Goal: Task Accomplishment & Management: Use online tool/utility

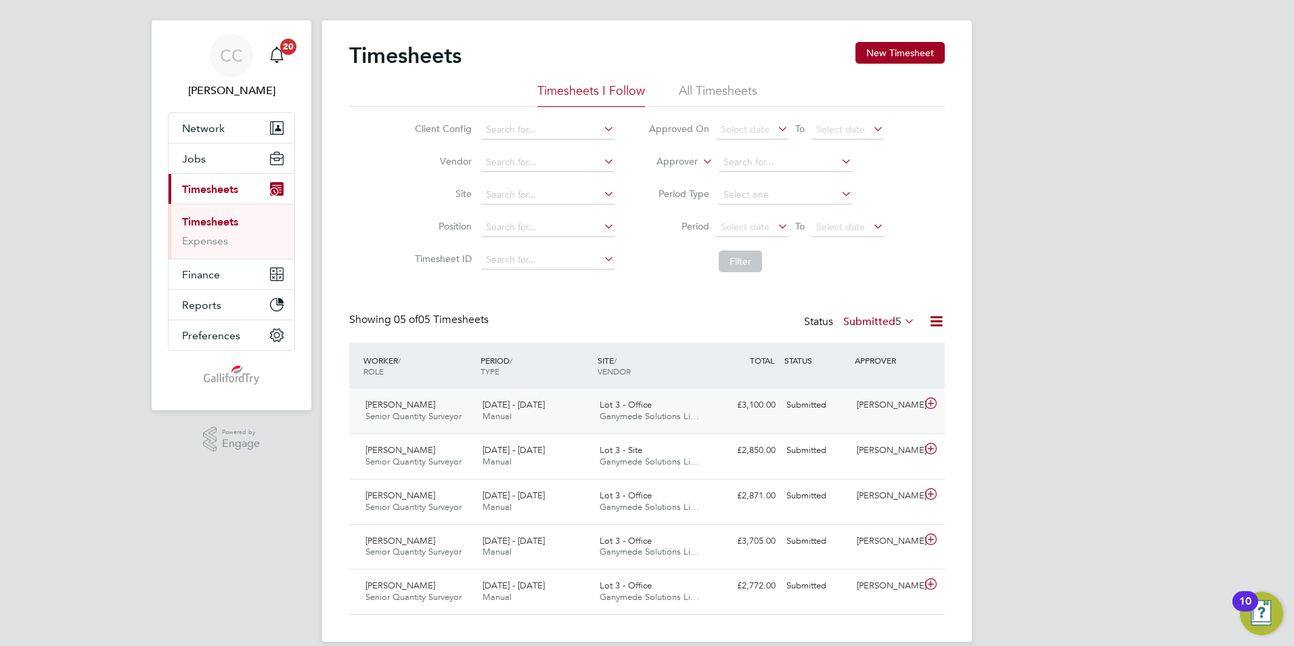
scroll to position [35, 0]
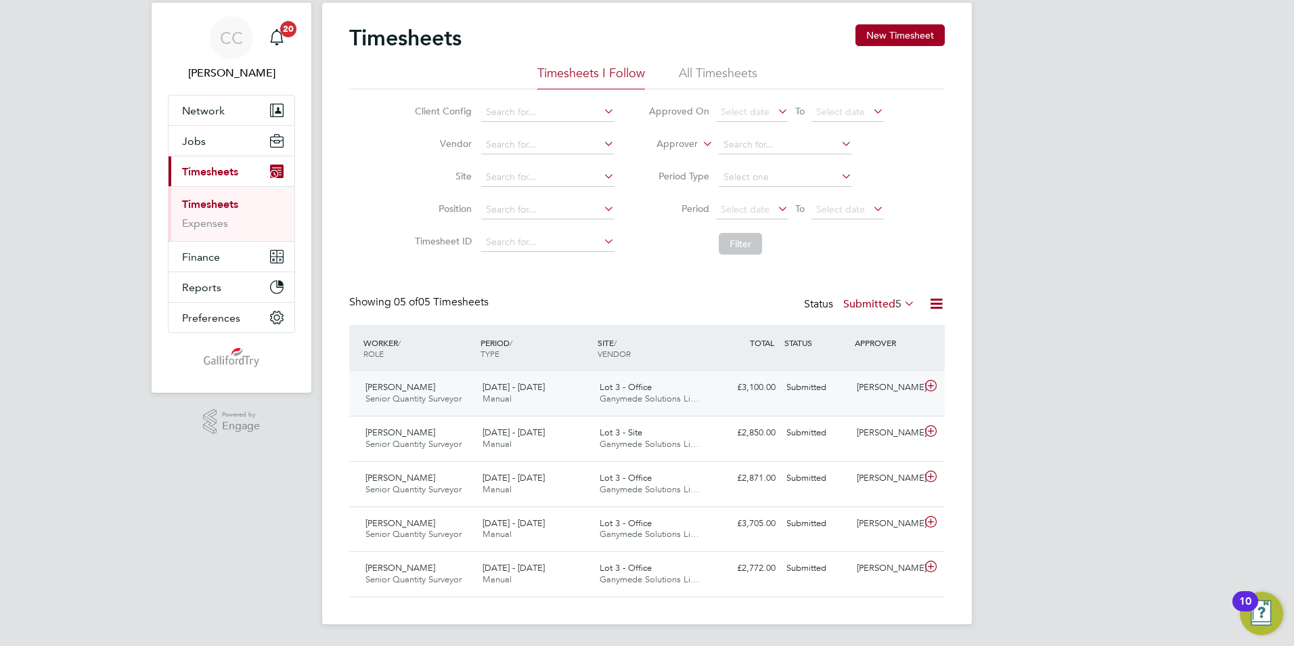
click at [669, 395] on span "Ganymede Solutions Li…" at bounding box center [649, 398] width 99 height 12
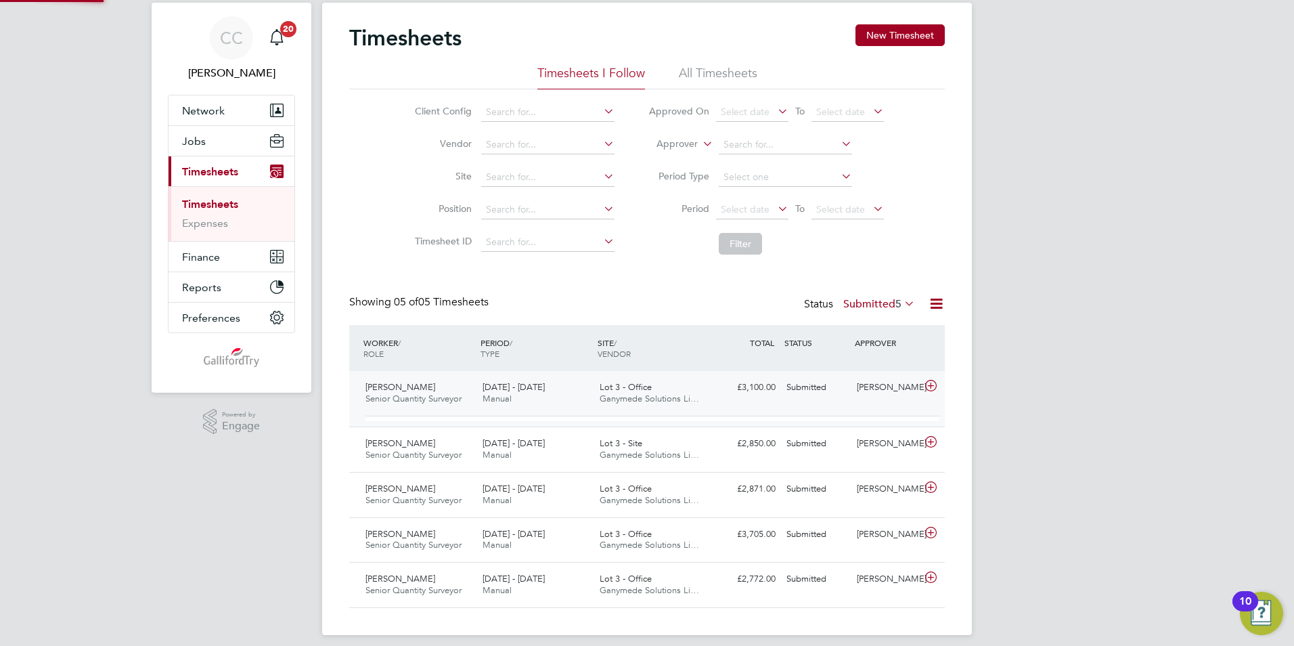
scroll to position [23, 132]
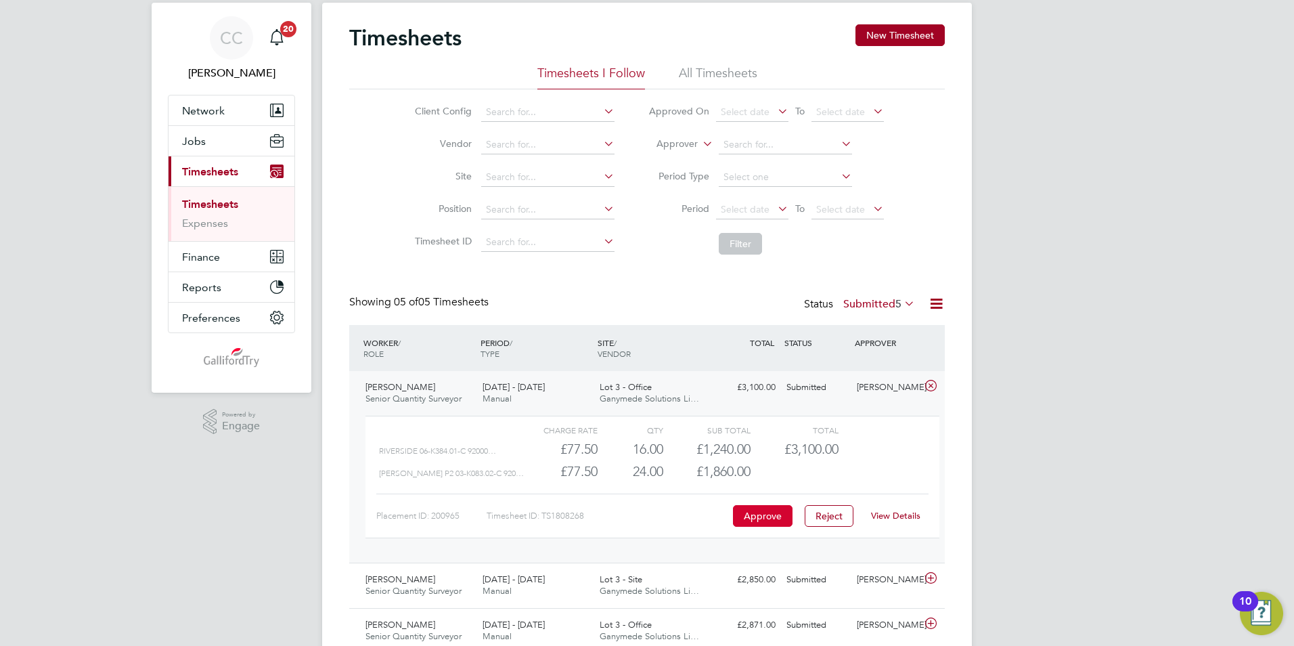
click at [773, 514] on button "Approve" at bounding box center [763, 516] width 60 height 22
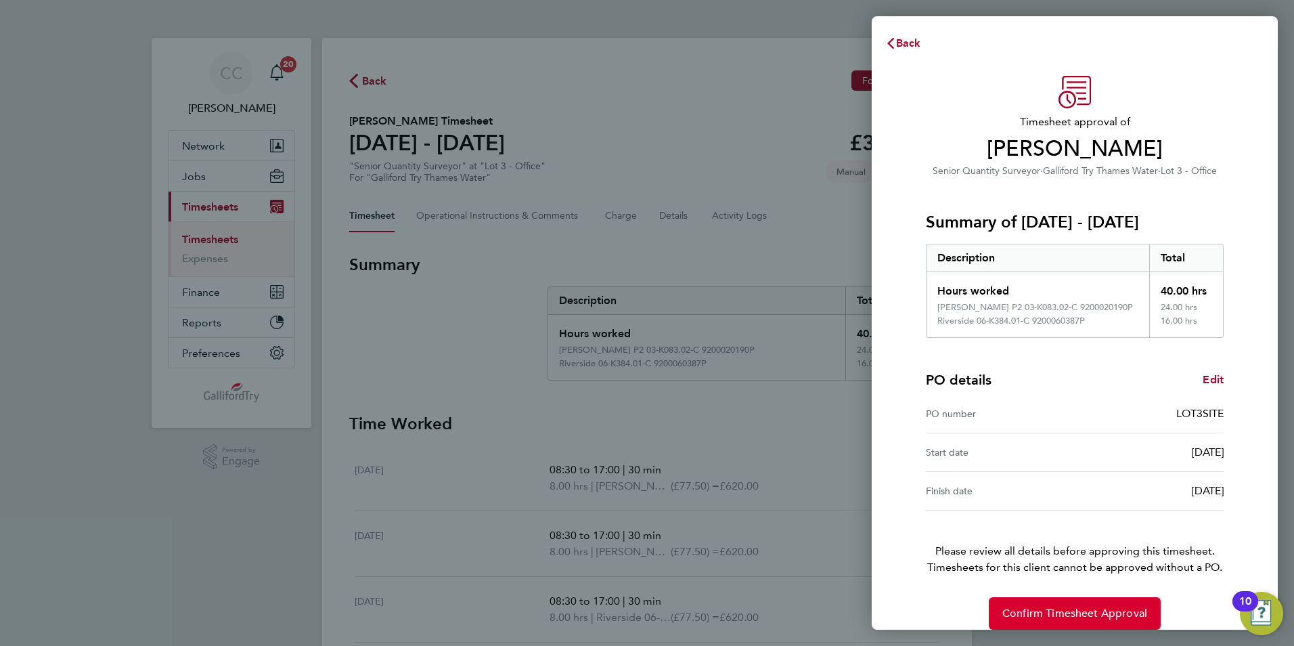
click at [1043, 618] on span "Confirm Timesheet Approval" at bounding box center [1074, 613] width 145 height 14
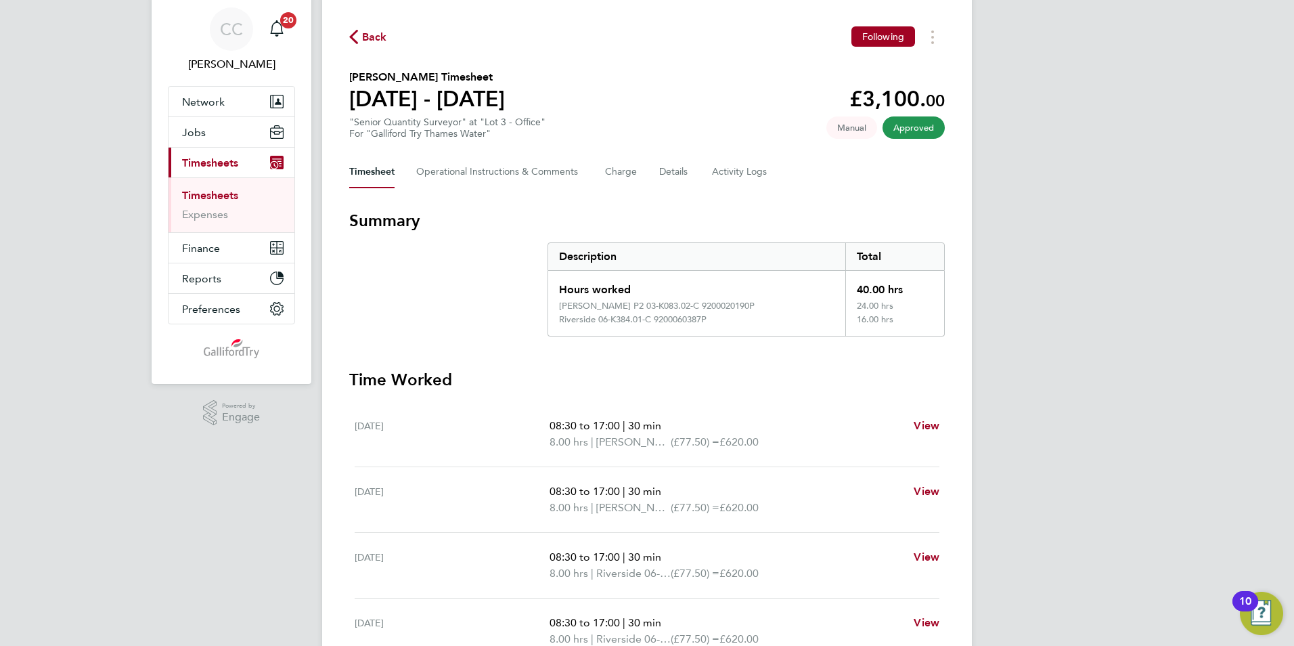
scroll to position [68, 0]
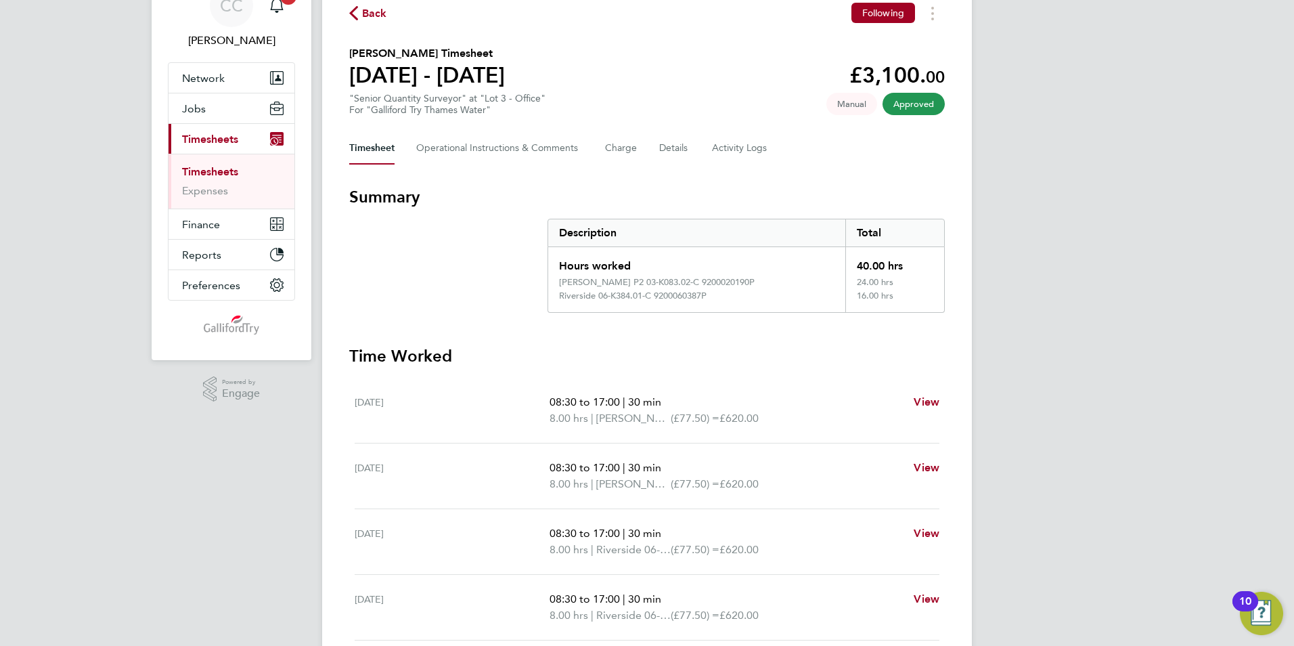
click at [229, 172] on link "Timesheets" at bounding box center [210, 171] width 56 height 13
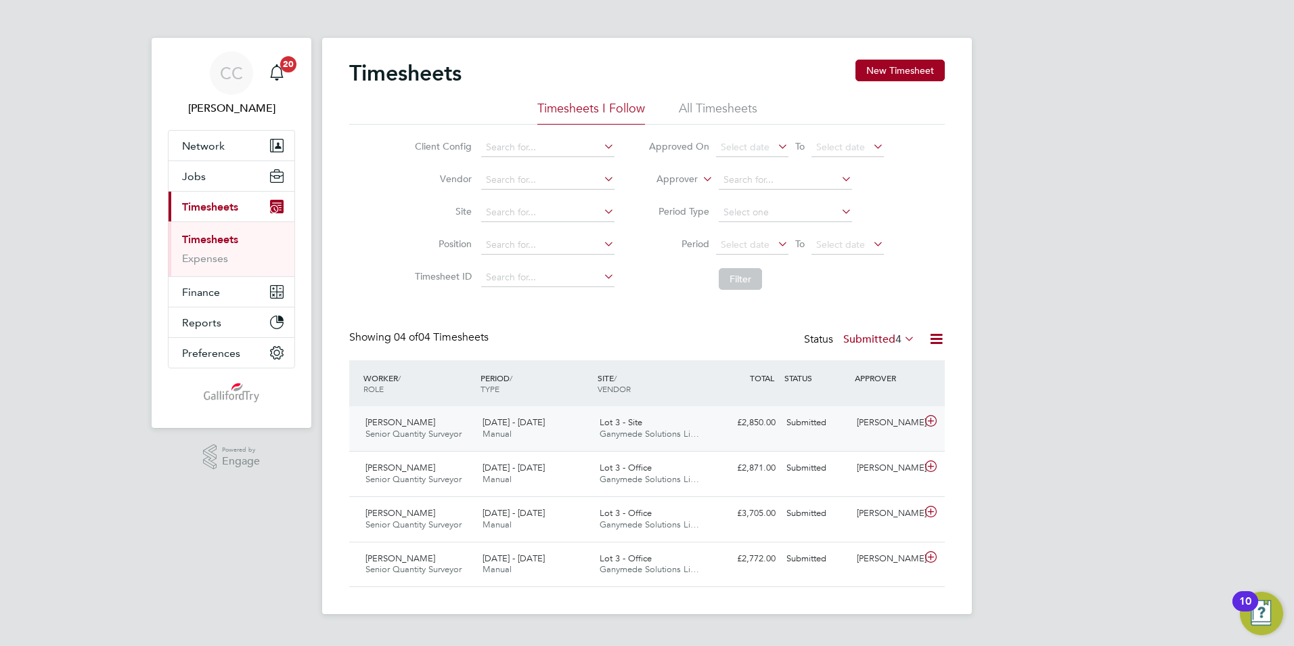
click at [684, 445] on div "Lot 3 - Site Ganymede Solutions Li…" at bounding box center [652, 428] width 117 height 34
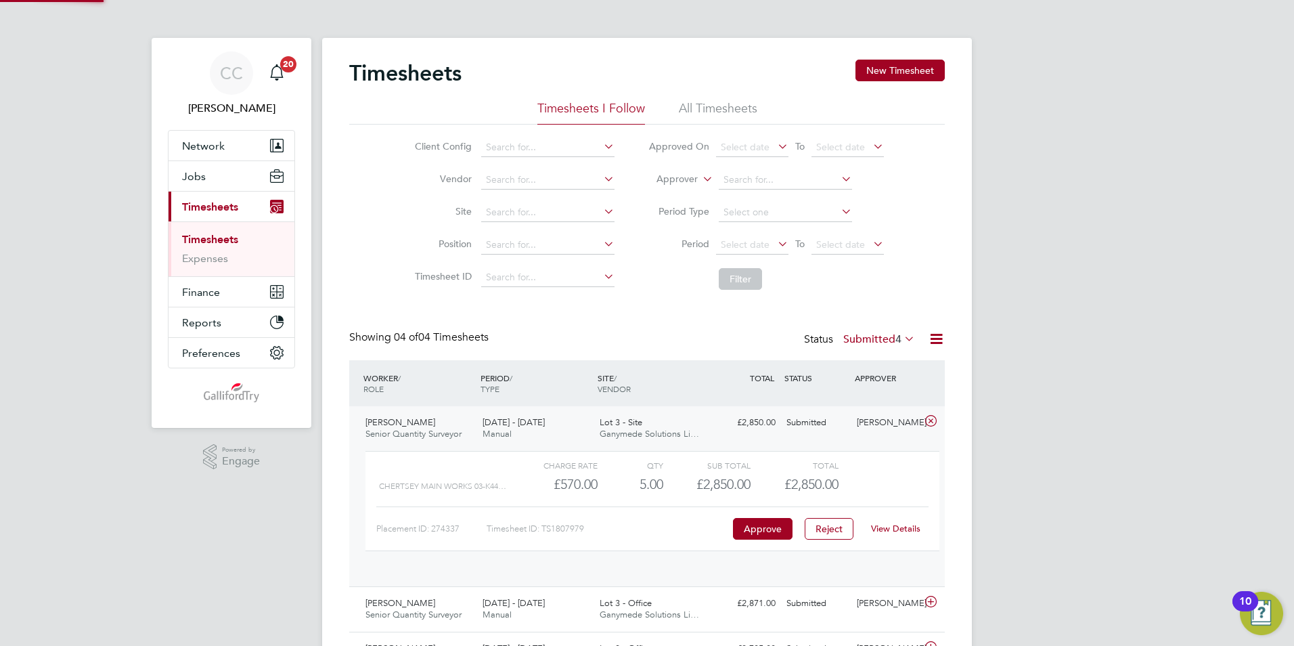
scroll to position [23, 132]
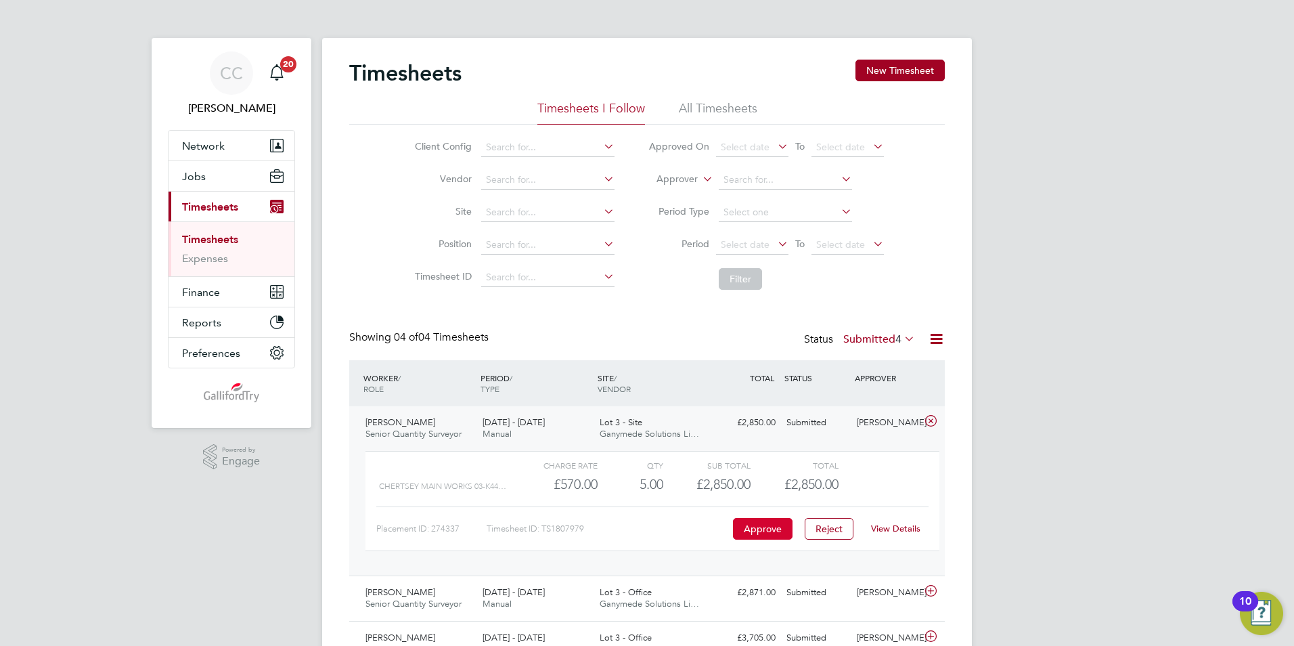
click at [761, 521] on button "Approve" at bounding box center [763, 529] width 60 height 22
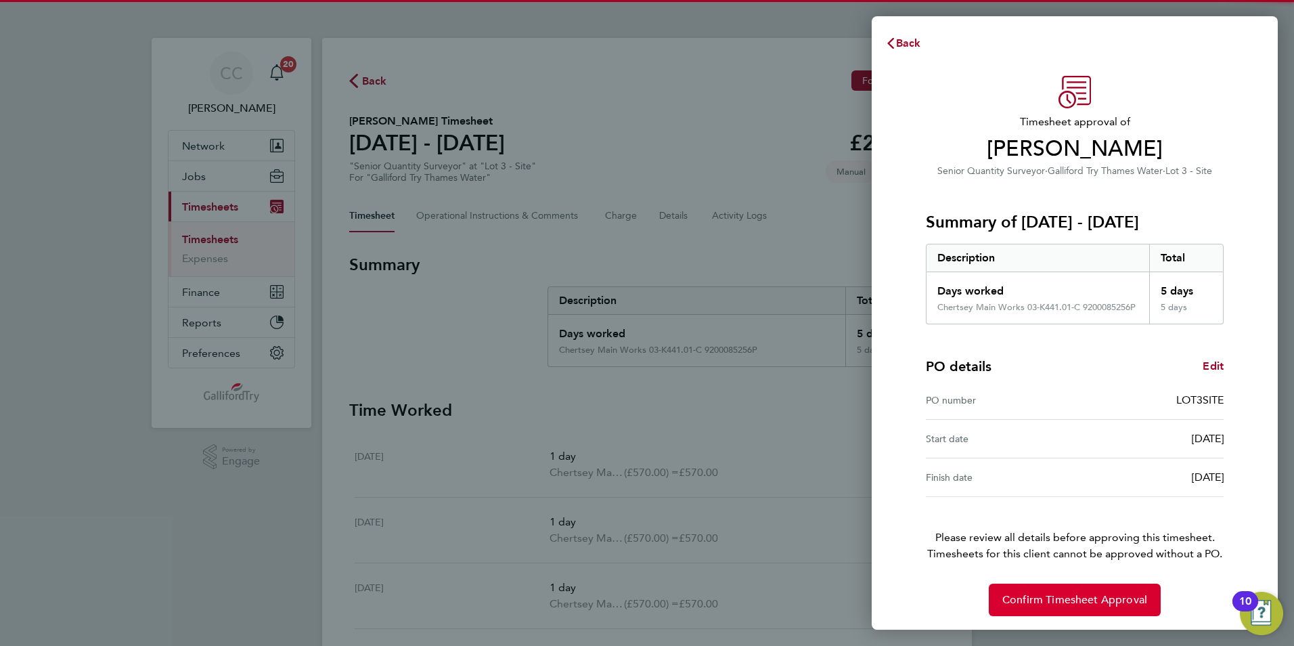
click at [1047, 598] on span "Confirm Timesheet Approval" at bounding box center [1074, 600] width 145 height 14
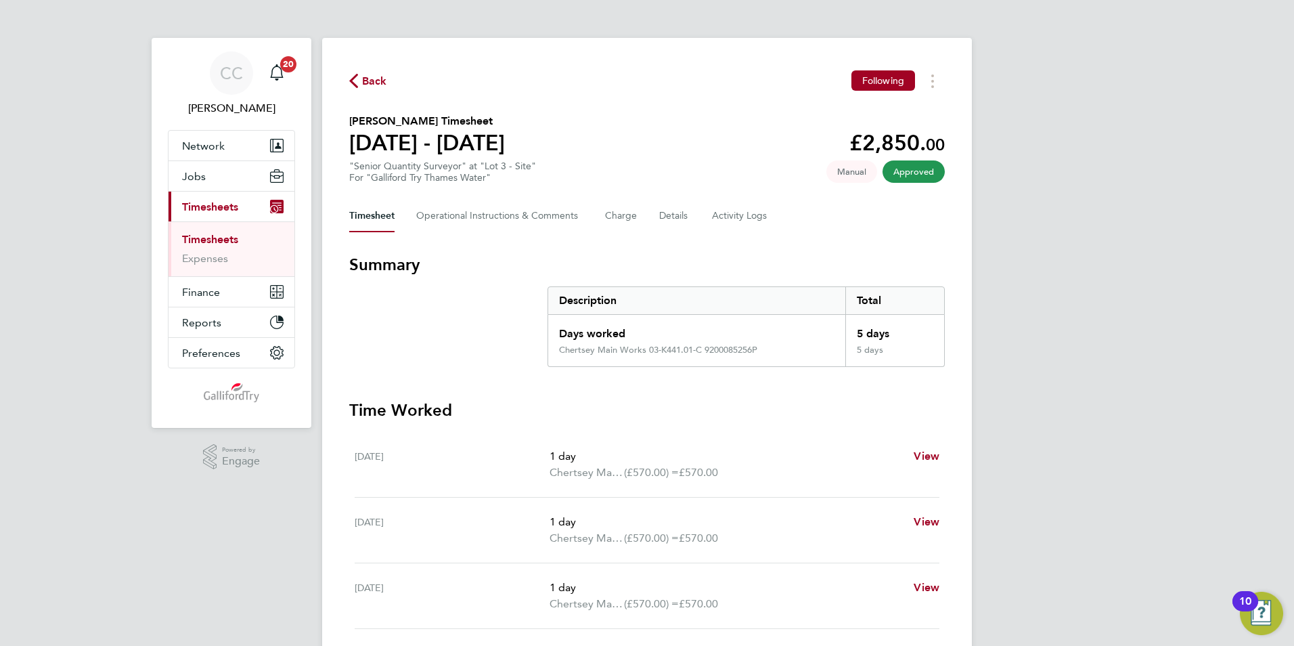
click at [216, 240] on link "Timesheets" at bounding box center [210, 239] width 56 height 13
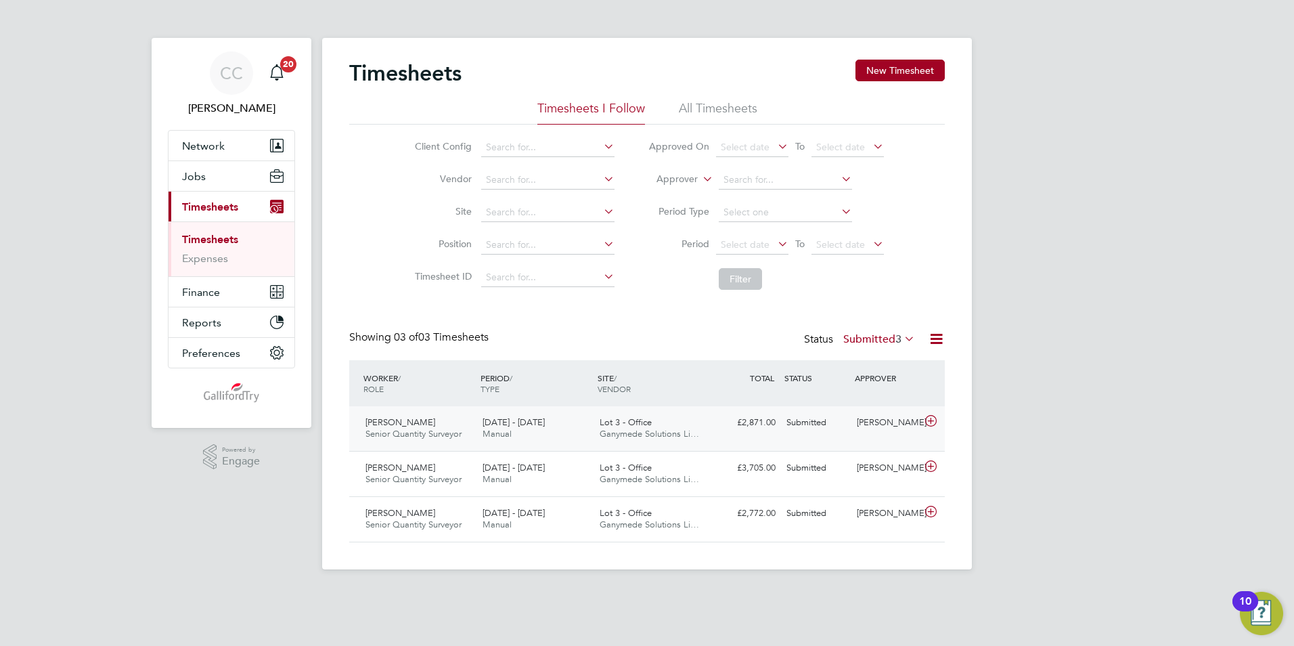
click at [616, 435] on span "Ganymede Solutions Li…" at bounding box center [649, 434] width 99 height 12
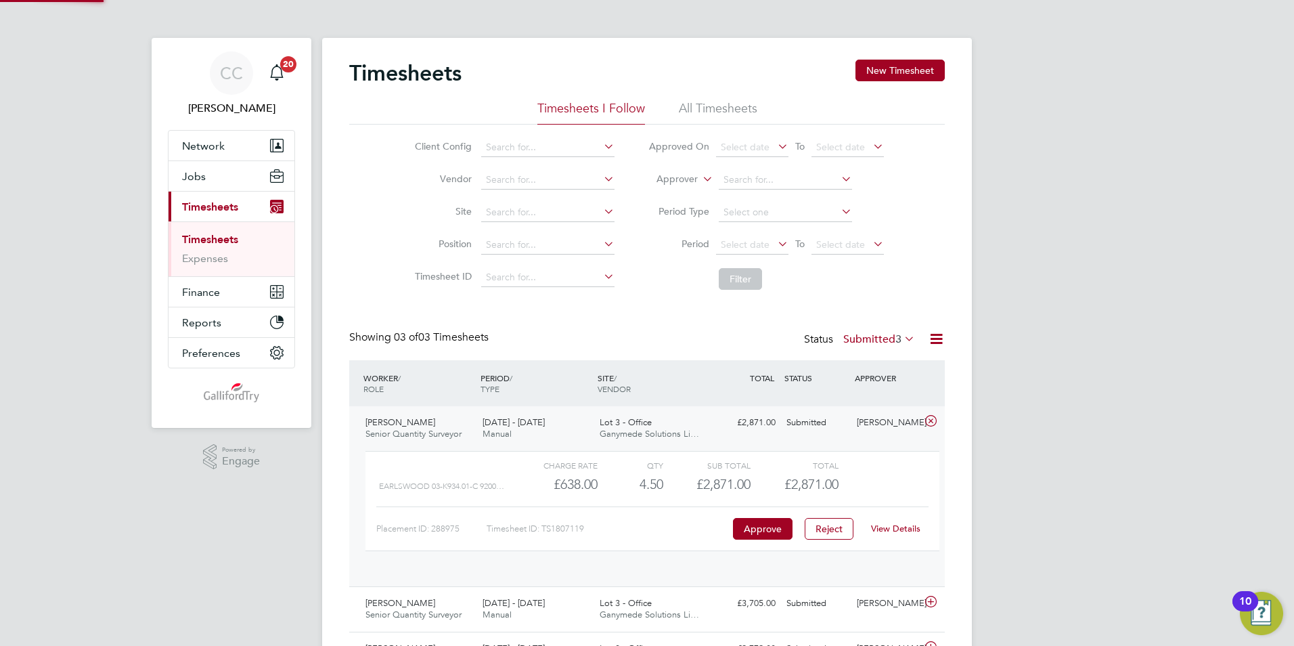
scroll to position [23, 132]
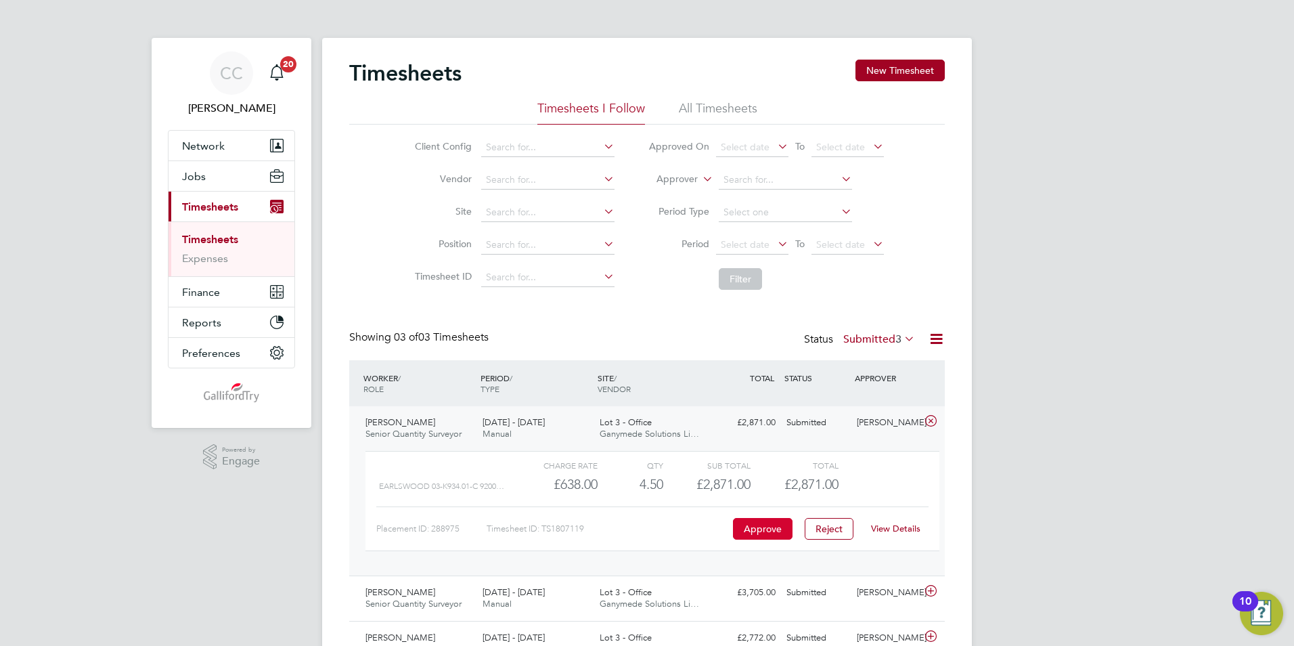
click at [784, 528] on button "Approve" at bounding box center [763, 529] width 60 height 22
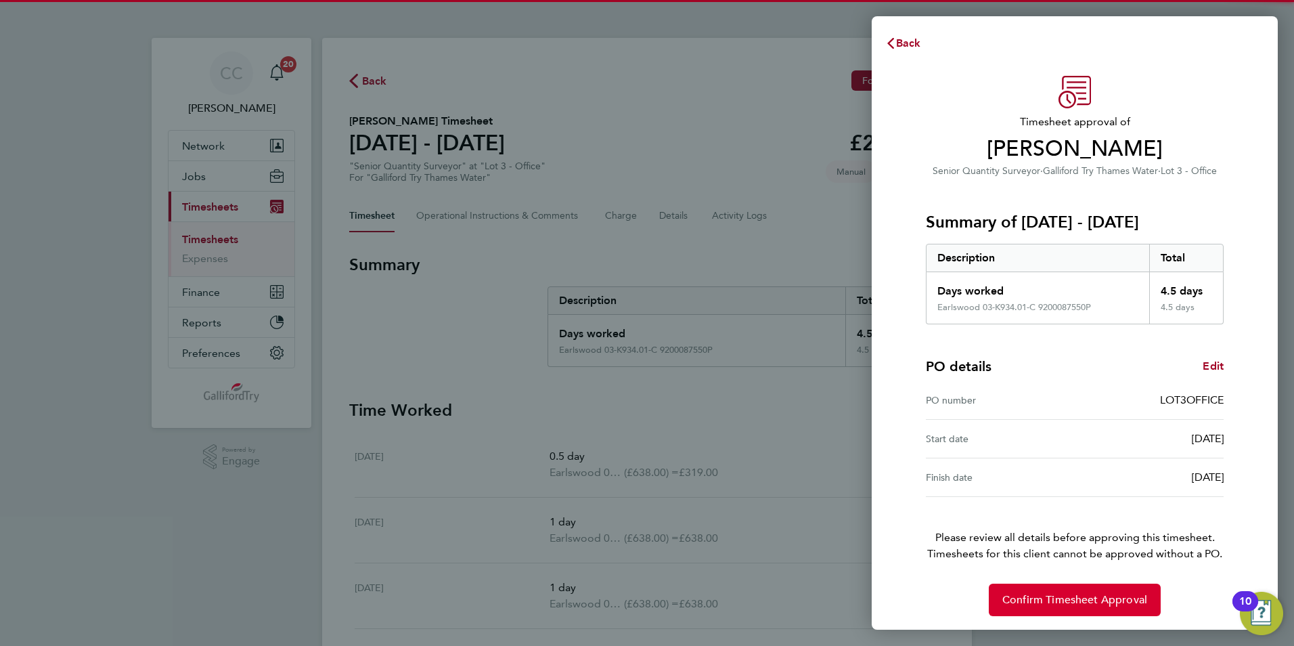
click at [1067, 613] on button "Confirm Timesheet Approval" at bounding box center [1075, 599] width 172 height 32
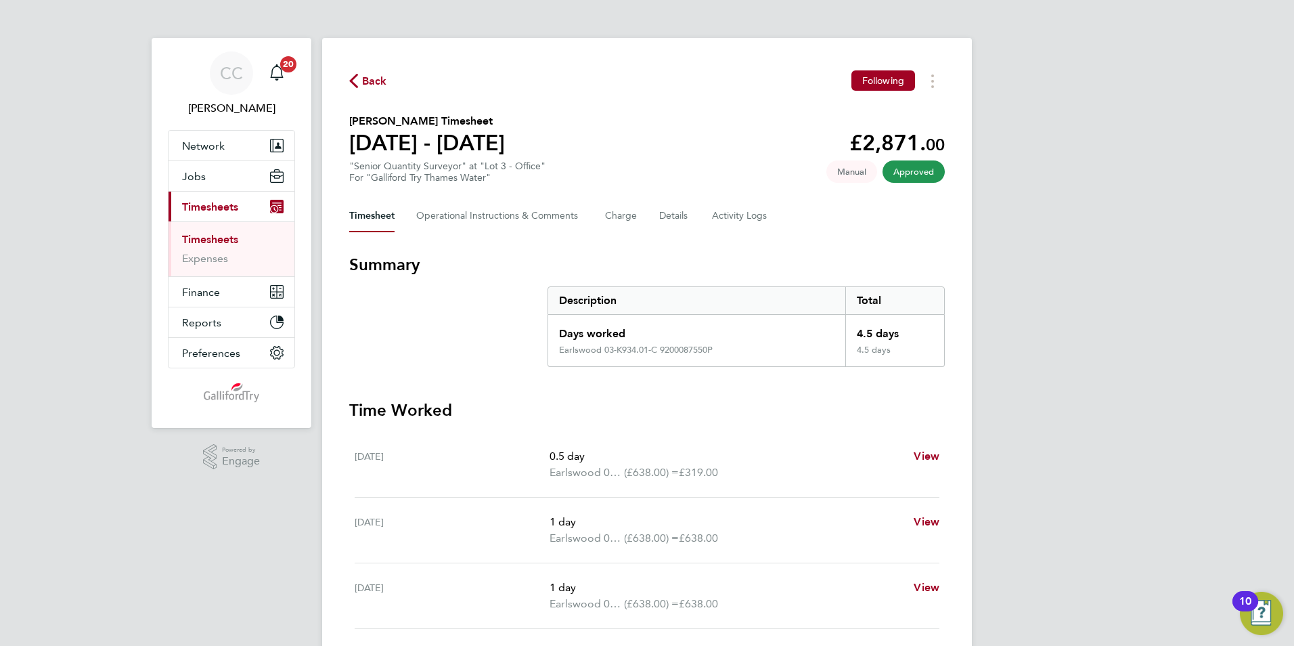
click at [221, 240] on link "Timesheets" at bounding box center [210, 239] width 56 height 13
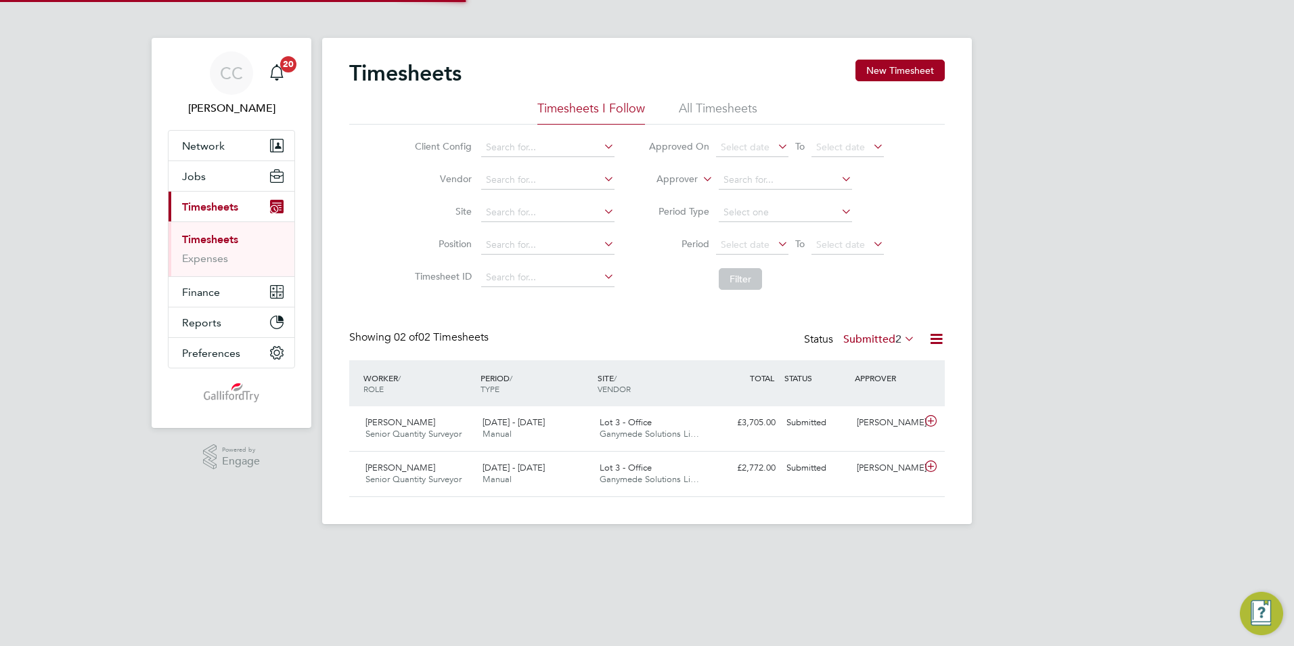
scroll to position [35, 118]
click at [623, 431] on span "Ganymede Solutions Li…" at bounding box center [649, 434] width 99 height 12
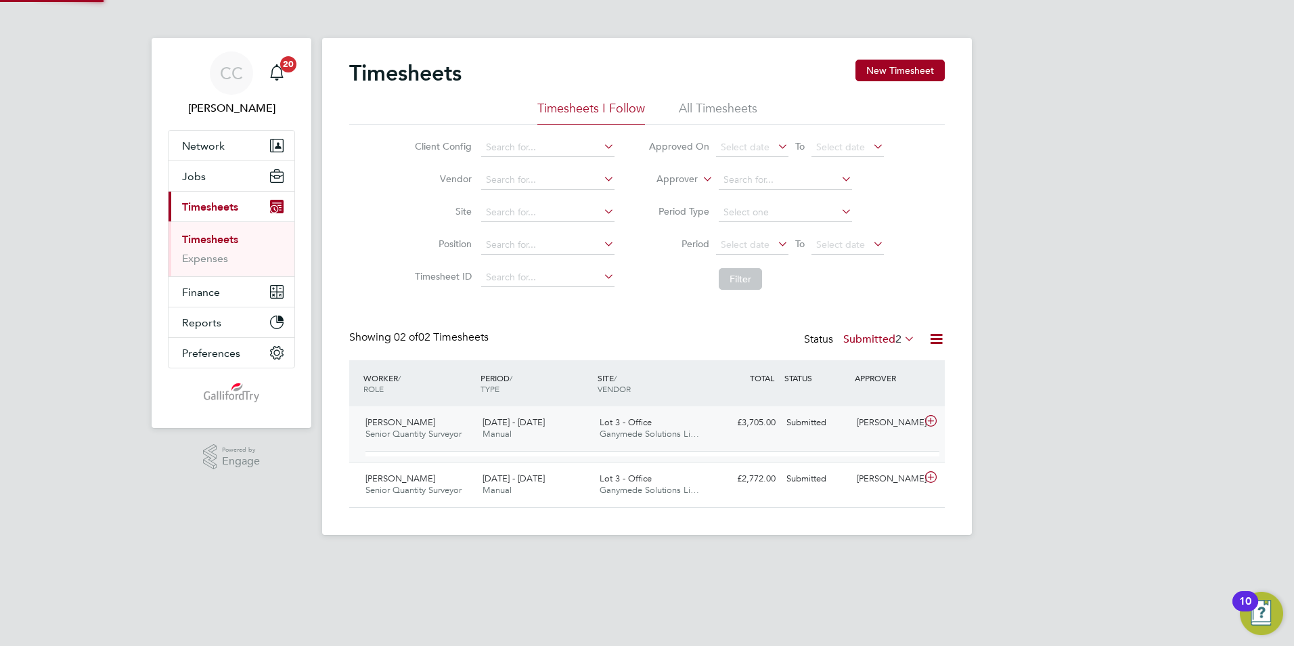
scroll to position [23, 132]
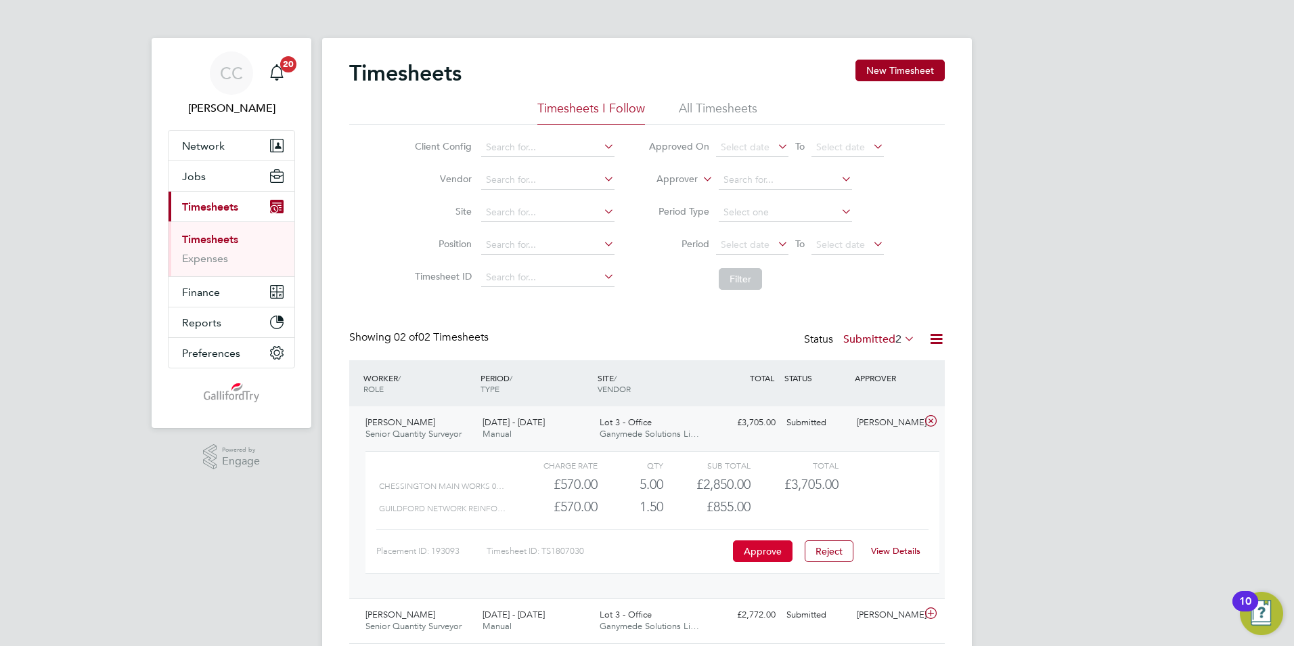
click at [746, 551] on button "Approve" at bounding box center [763, 551] width 60 height 22
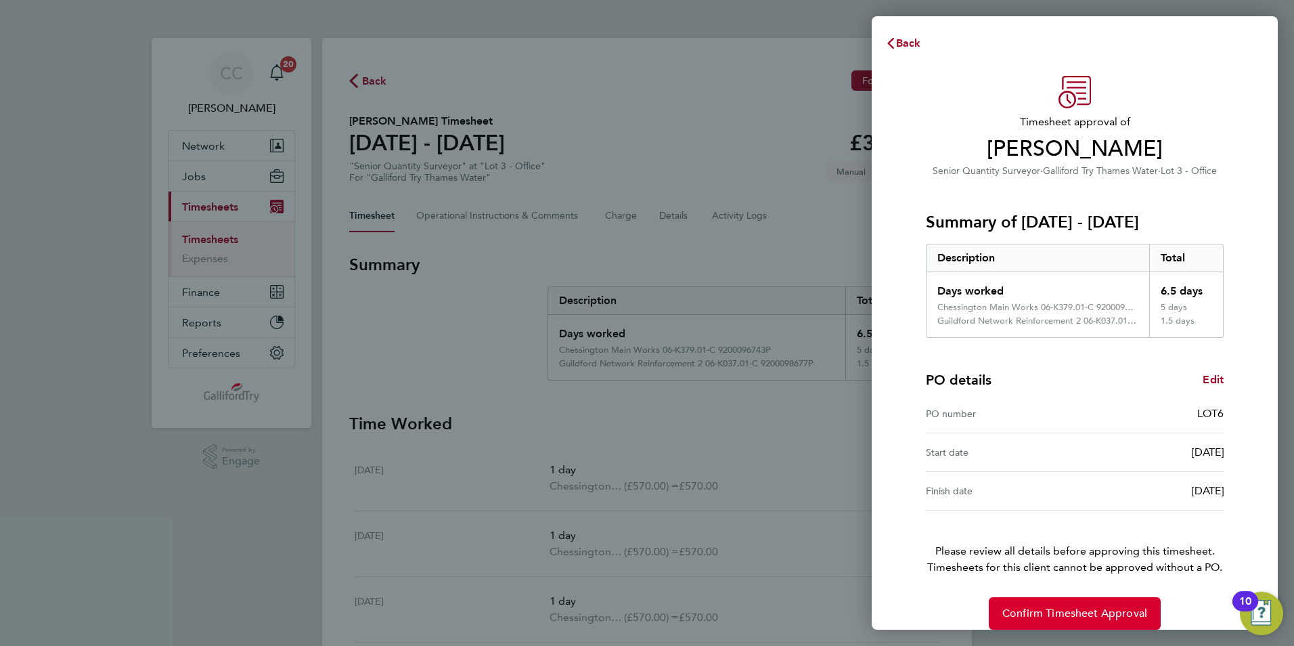
click at [1033, 607] on span "Confirm Timesheet Approval" at bounding box center [1074, 613] width 145 height 14
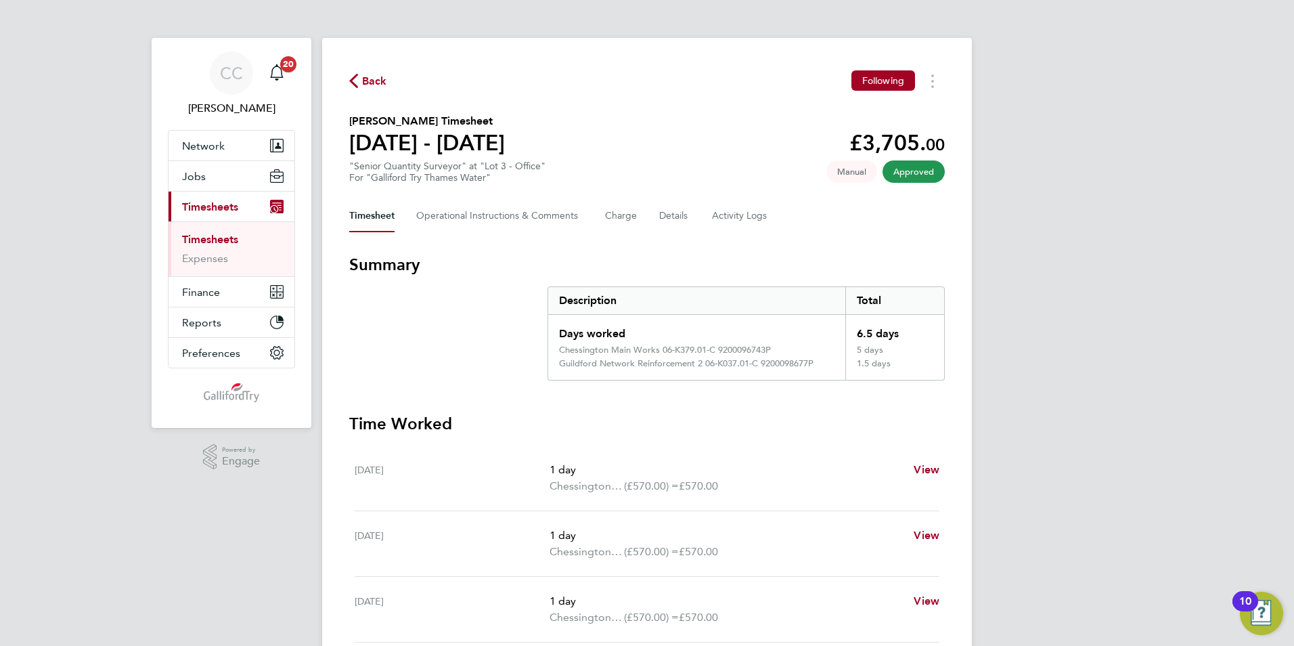
click at [233, 238] on link "Timesheets" at bounding box center [210, 239] width 56 height 13
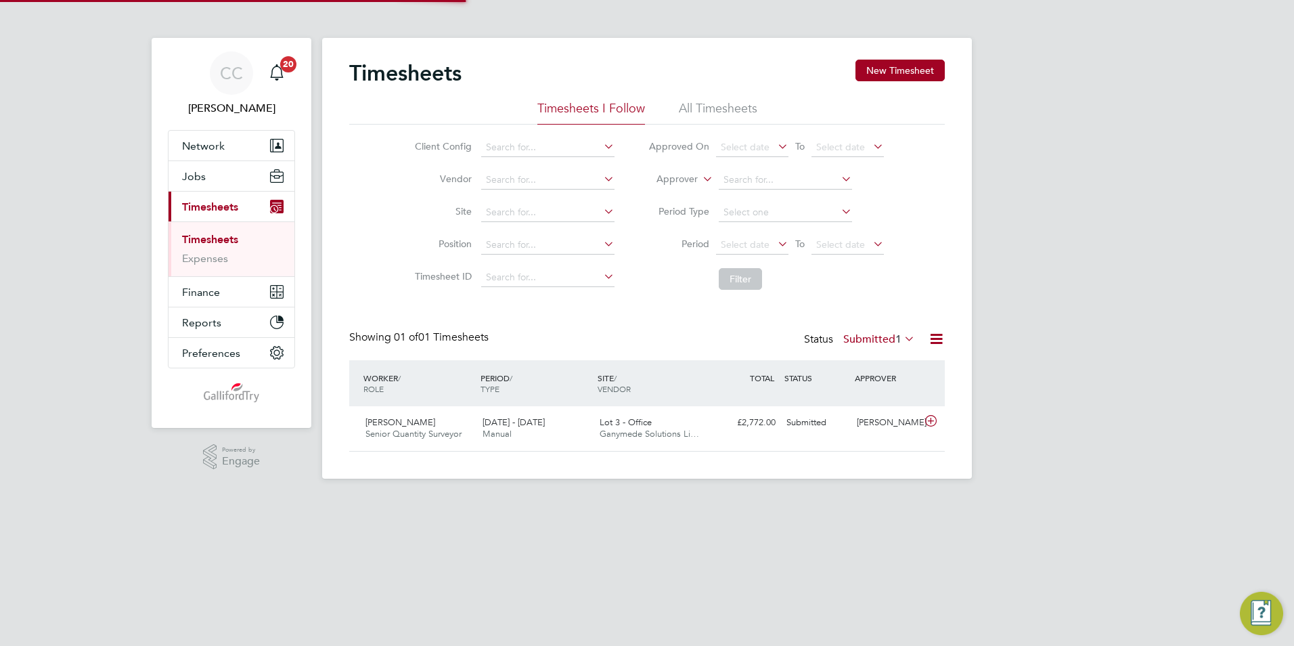
scroll to position [35, 118]
click at [625, 426] on span "Lot 3 - Office" at bounding box center [626, 422] width 52 height 12
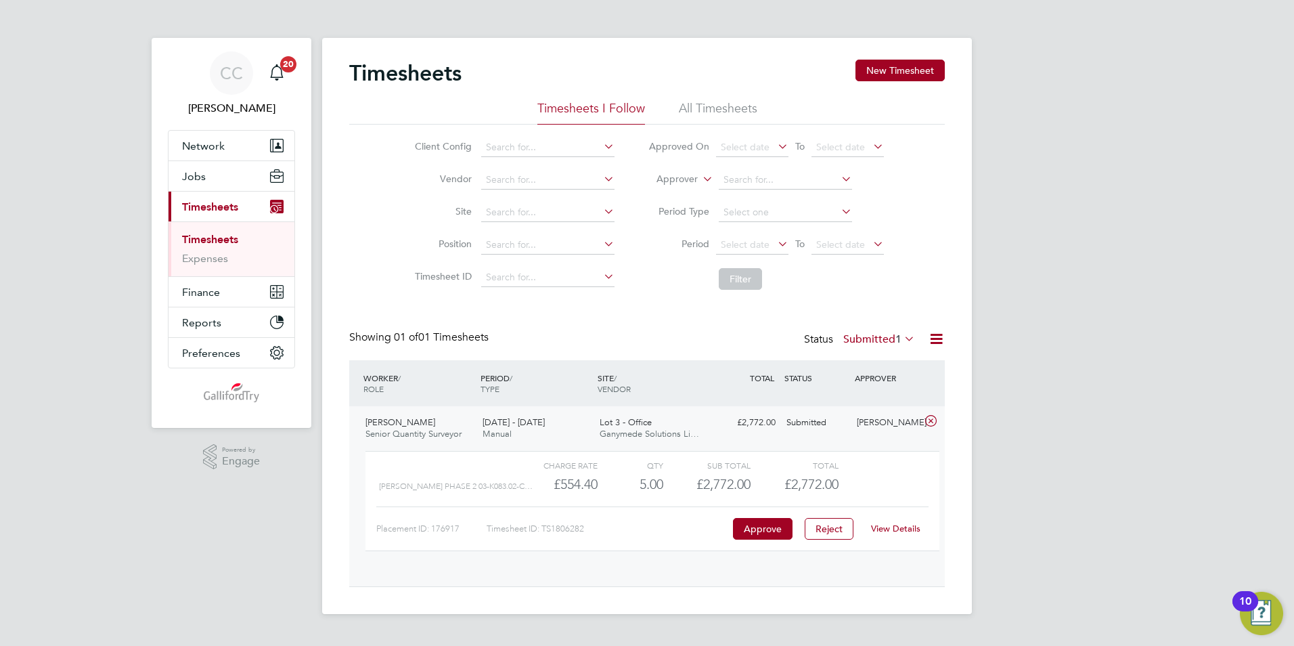
scroll to position [23, 132]
click at [767, 533] on button "Approve" at bounding box center [763, 529] width 60 height 22
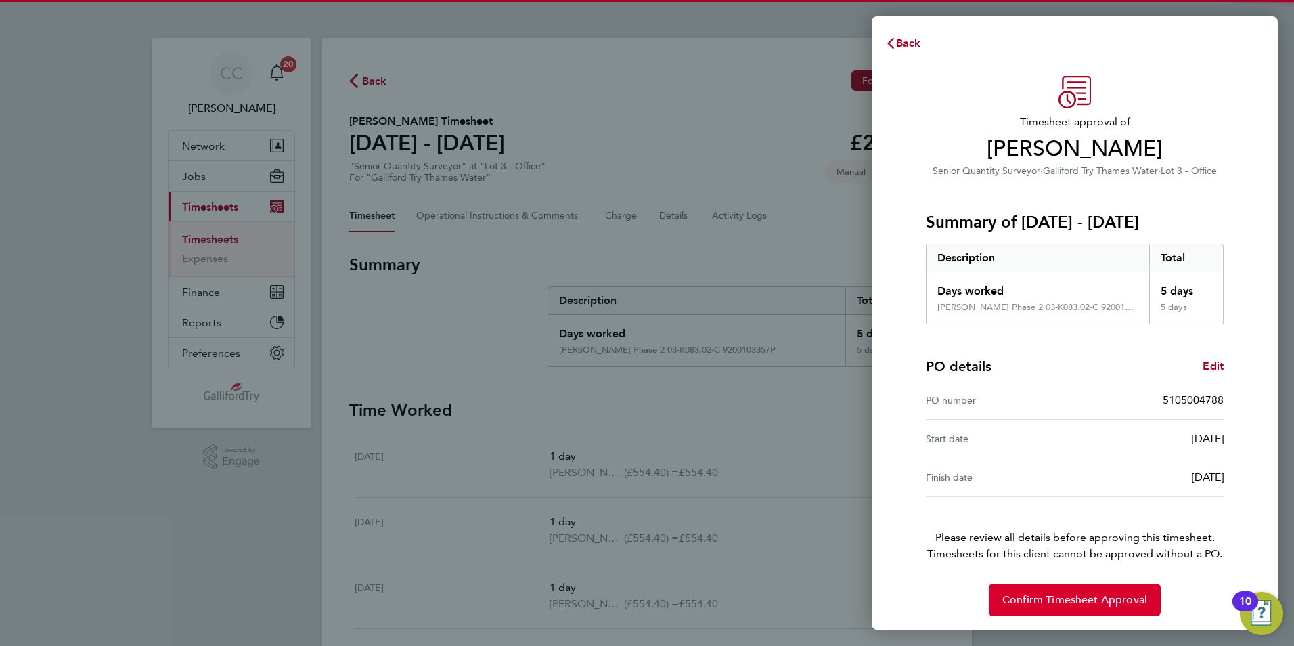
click at [1098, 608] on button "Confirm Timesheet Approval" at bounding box center [1075, 599] width 172 height 32
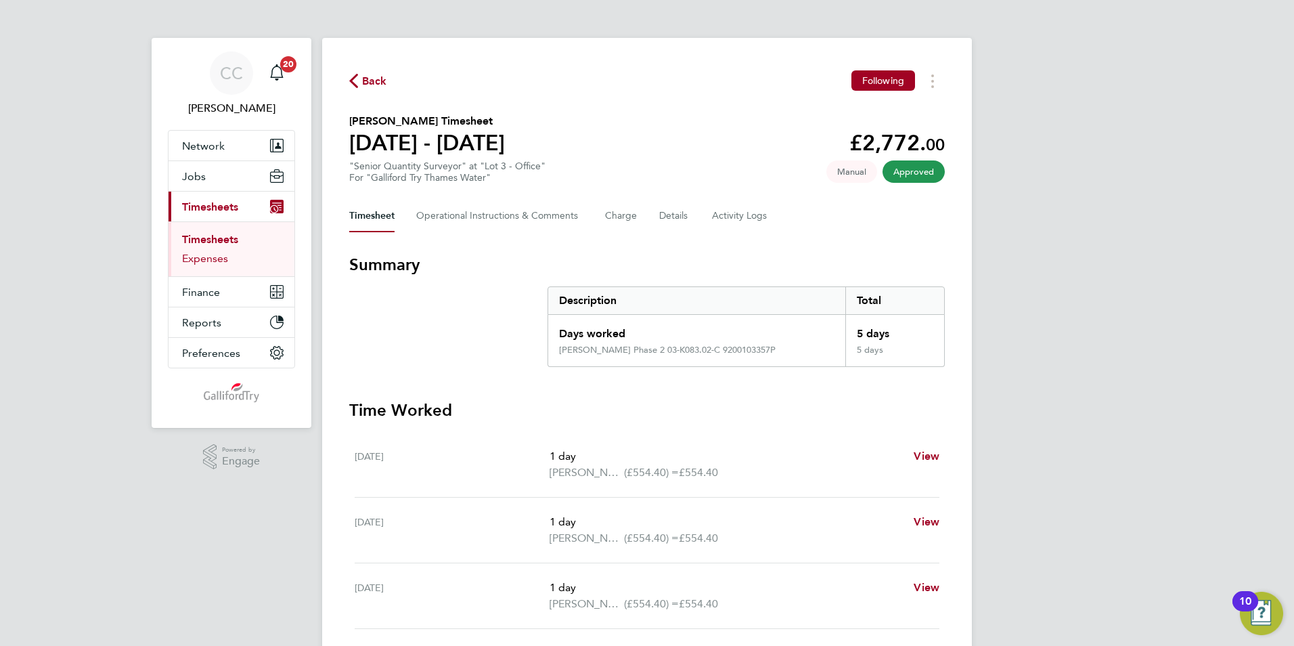
click at [215, 262] on link "Expenses" at bounding box center [205, 258] width 46 height 13
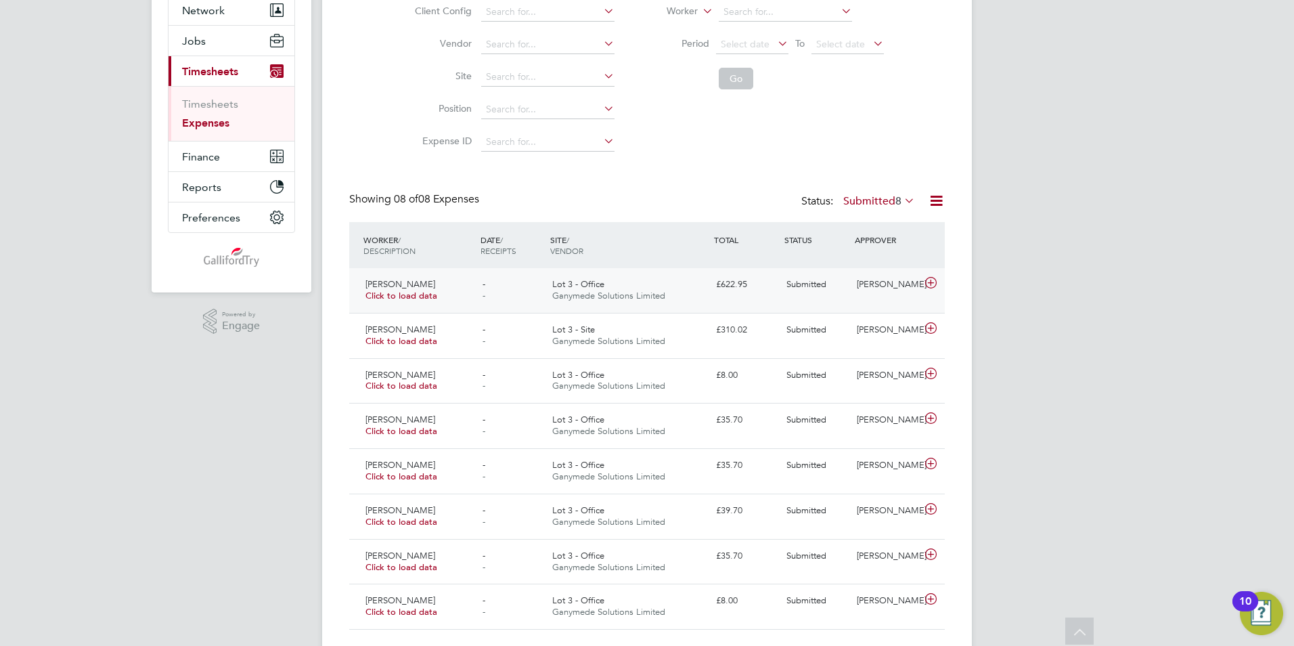
click at [563, 294] on span "Ganymede Solutions Limited" at bounding box center [608, 296] width 113 height 12
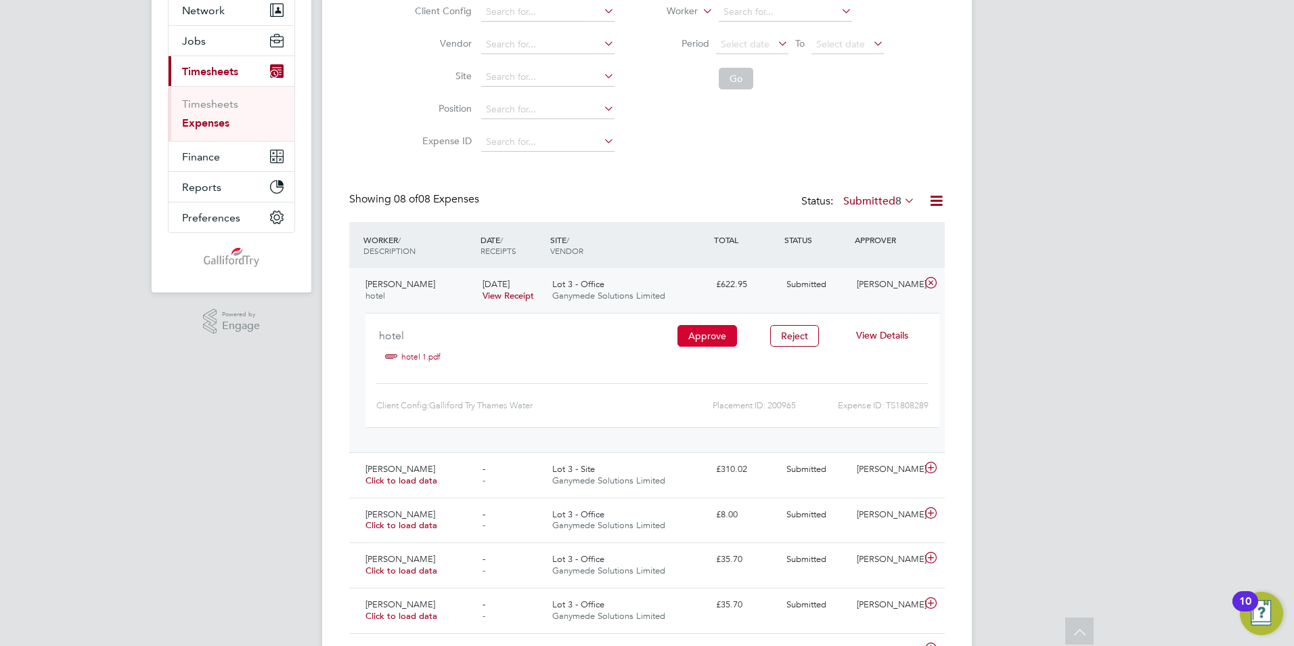
click at [713, 336] on button "Approve" at bounding box center [707, 336] width 60 height 22
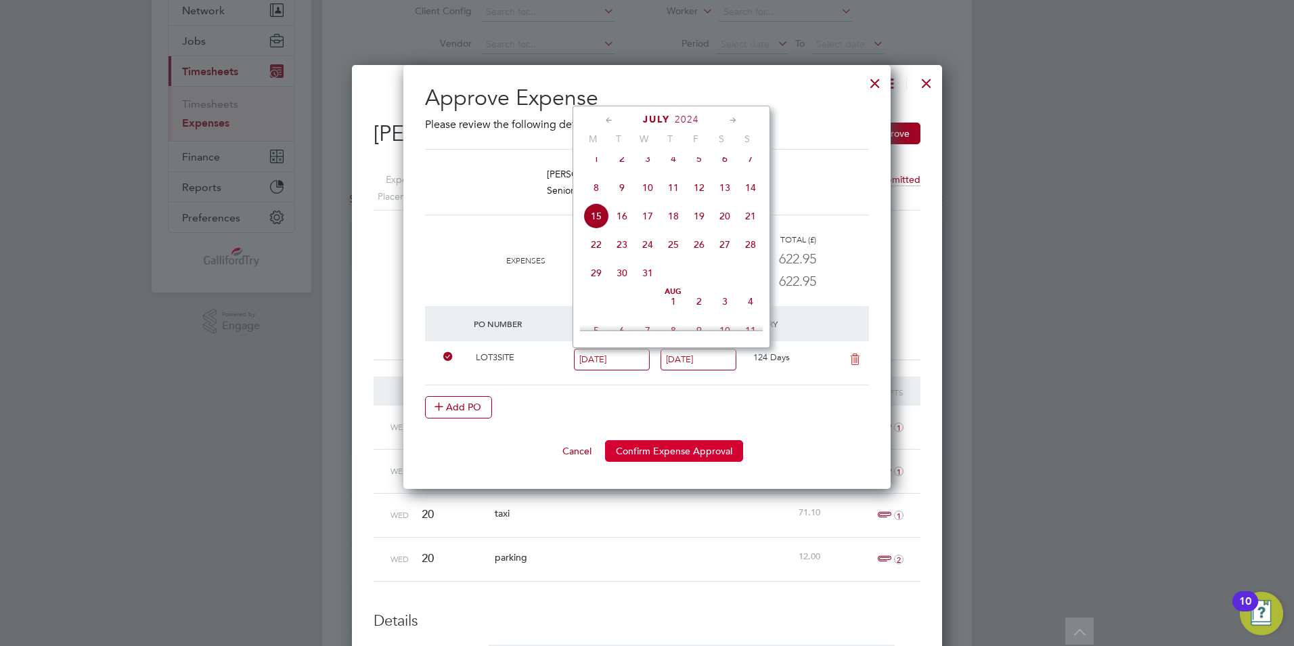
click at [702, 453] on button "Confirm Expense Approval" at bounding box center [674, 451] width 138 height 22
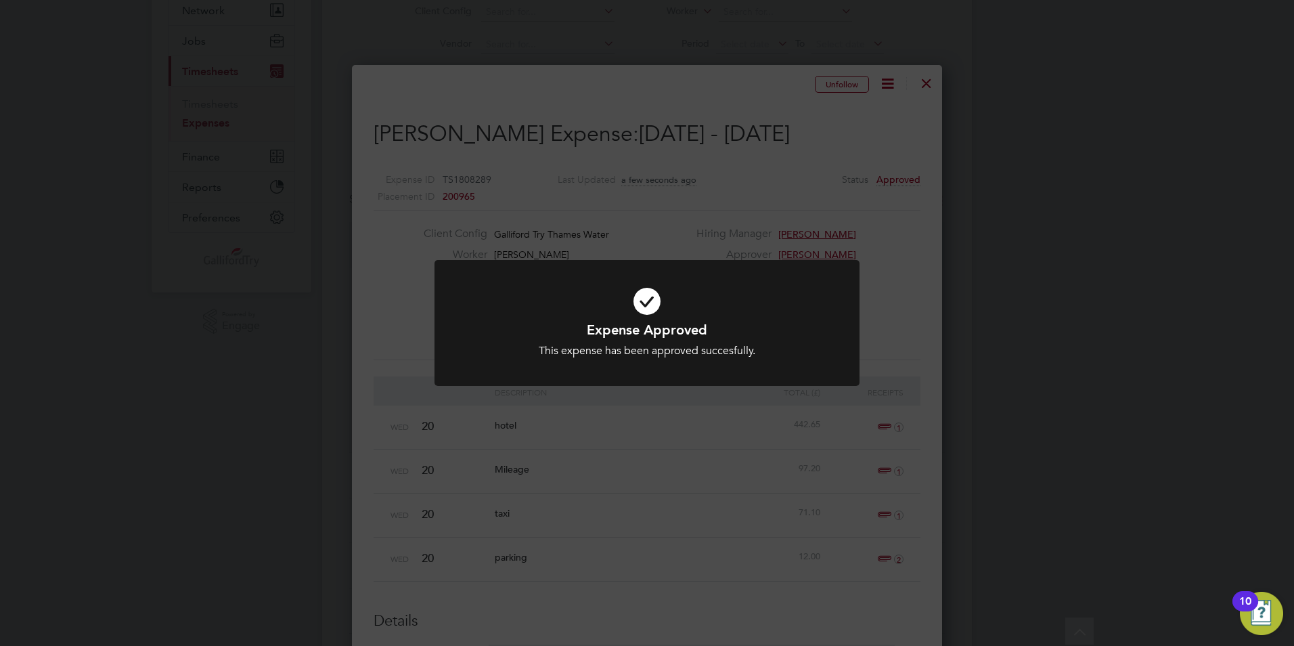
click at [878, 229] on div "Expense Approved This expense has been approved succesfully. Cancel Okay" at bounding box center [647, 323] width 1294 height 646
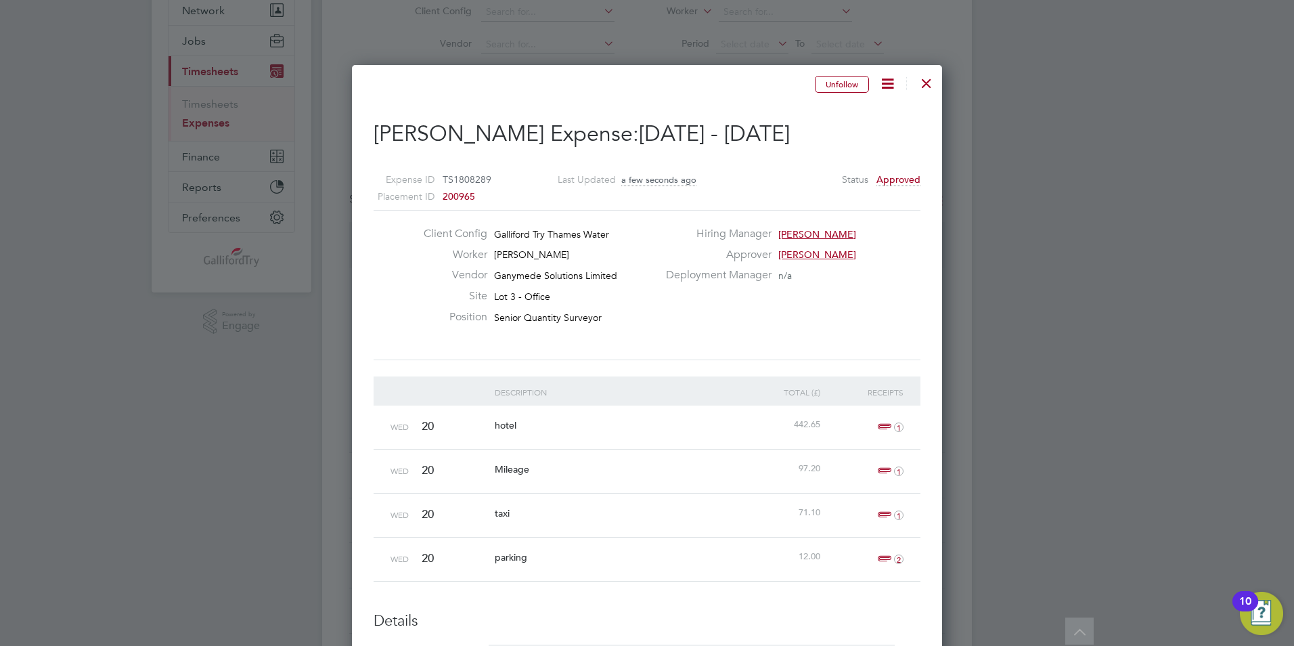
click at [926, 85] on div at bounding box center [926, 80] width 24 height 24
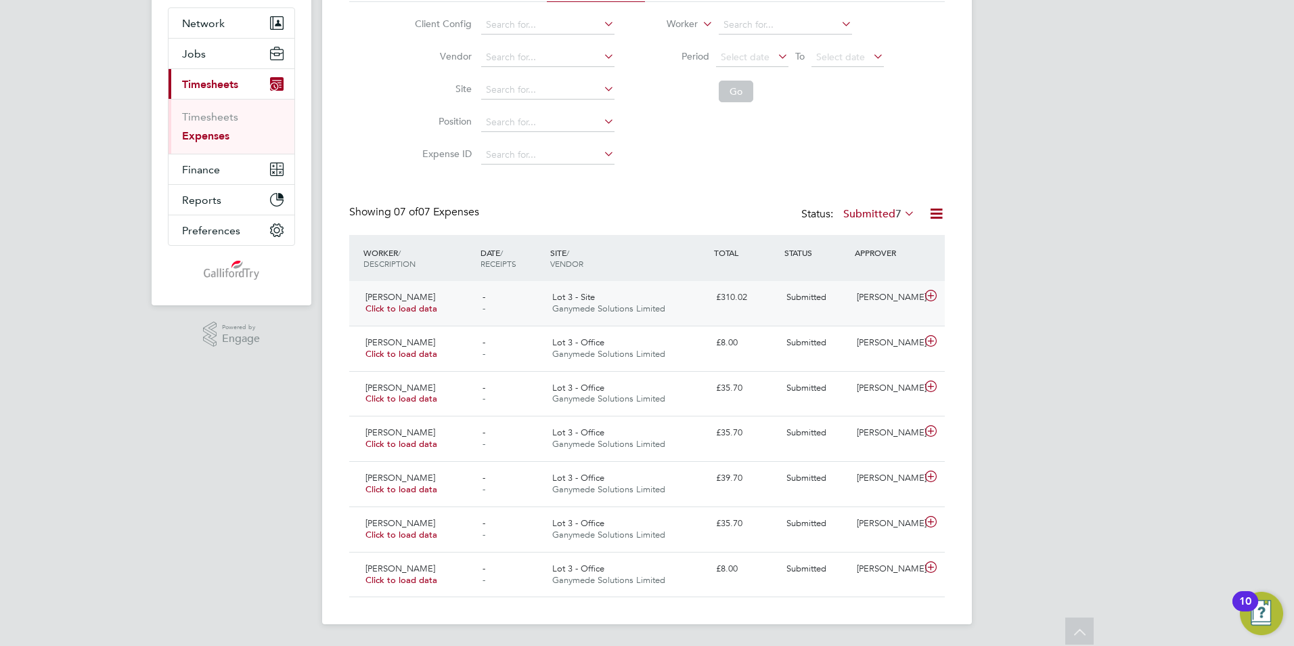
click at [600, 308] on span "Ganymede Solutions Limited" at bounding box center [608, 308] width 113 height 12
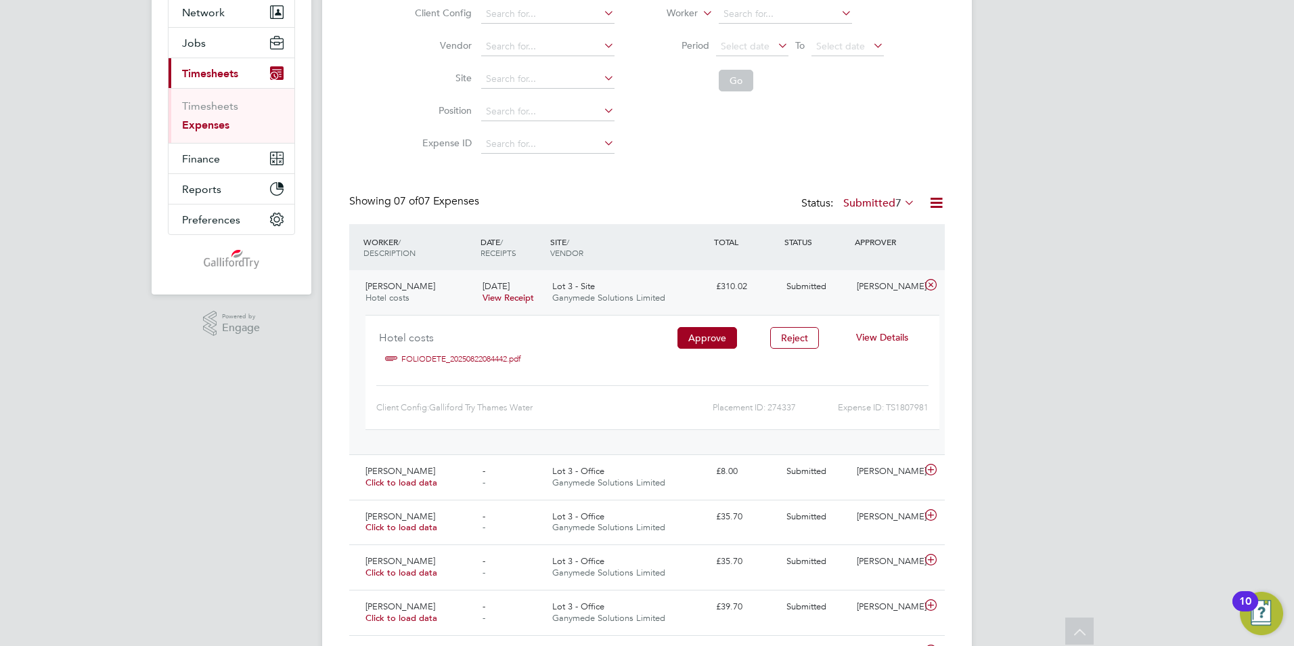
click at [474, 355] on link "FOLIODETE_20250822084442.pdf" at bounding box center [461, 358] width 120 height 20
